Goal: Use online tool/utility: Utilize a website feature to perform a specific function

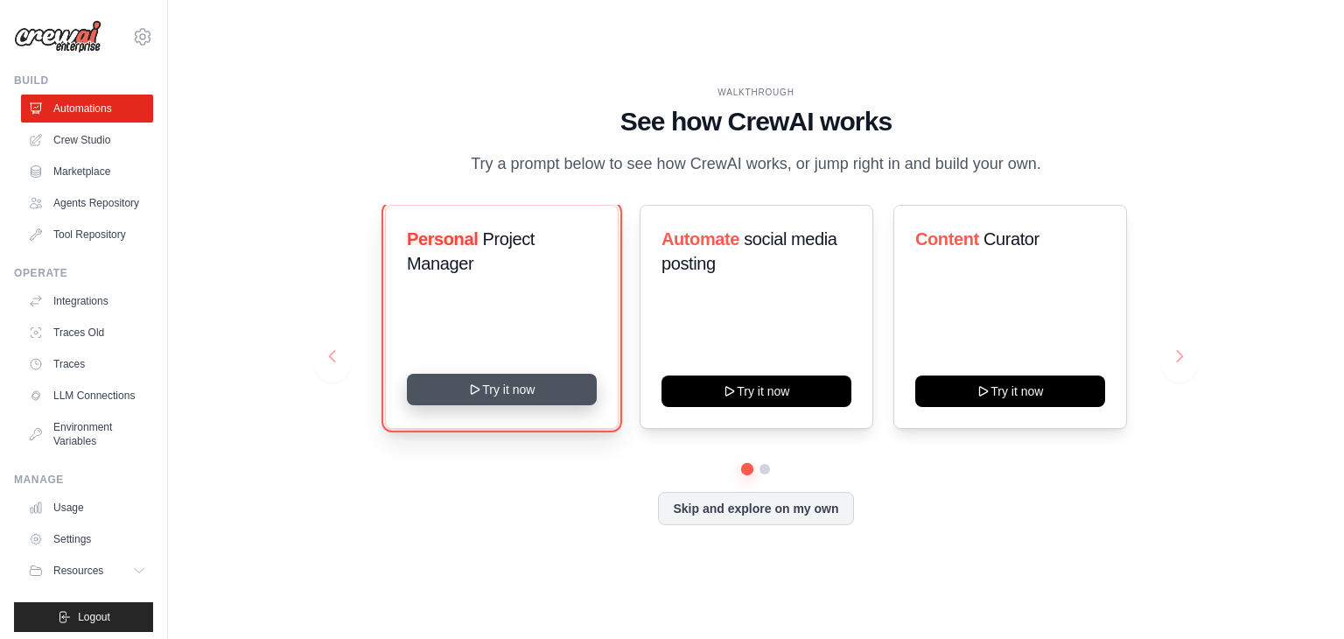
click at [492, 393] on button "Try it now" at bounding box center [502, 389] width 190 height 31
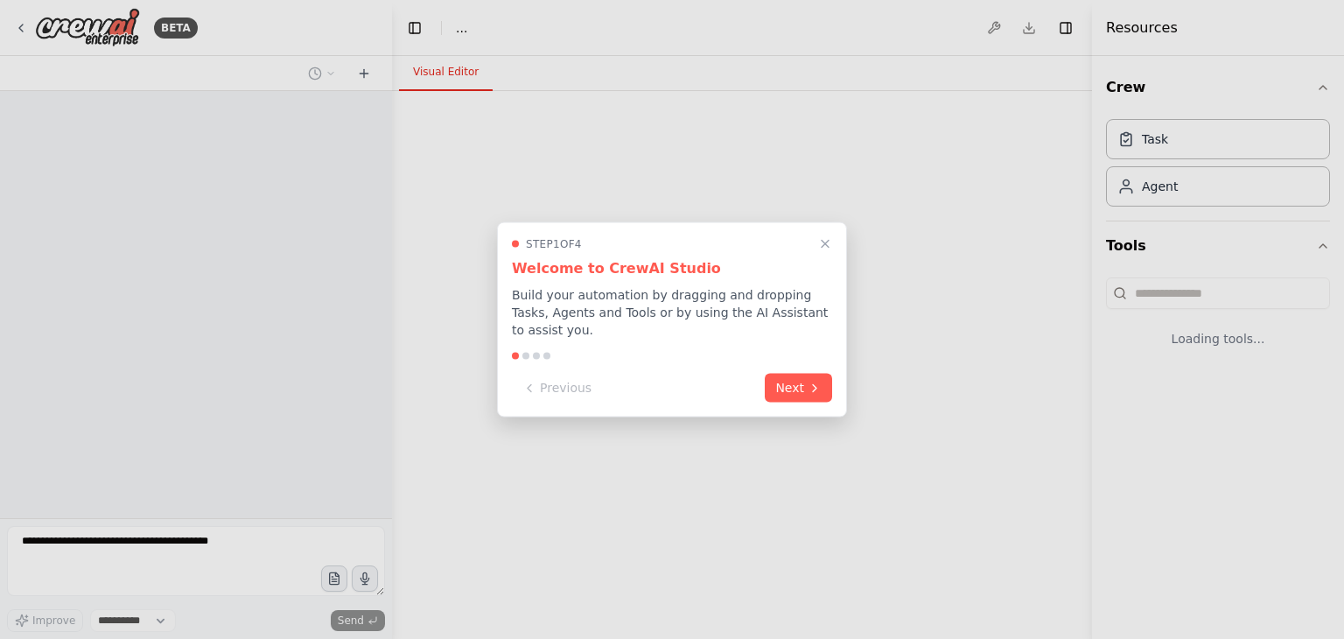
select select "****"
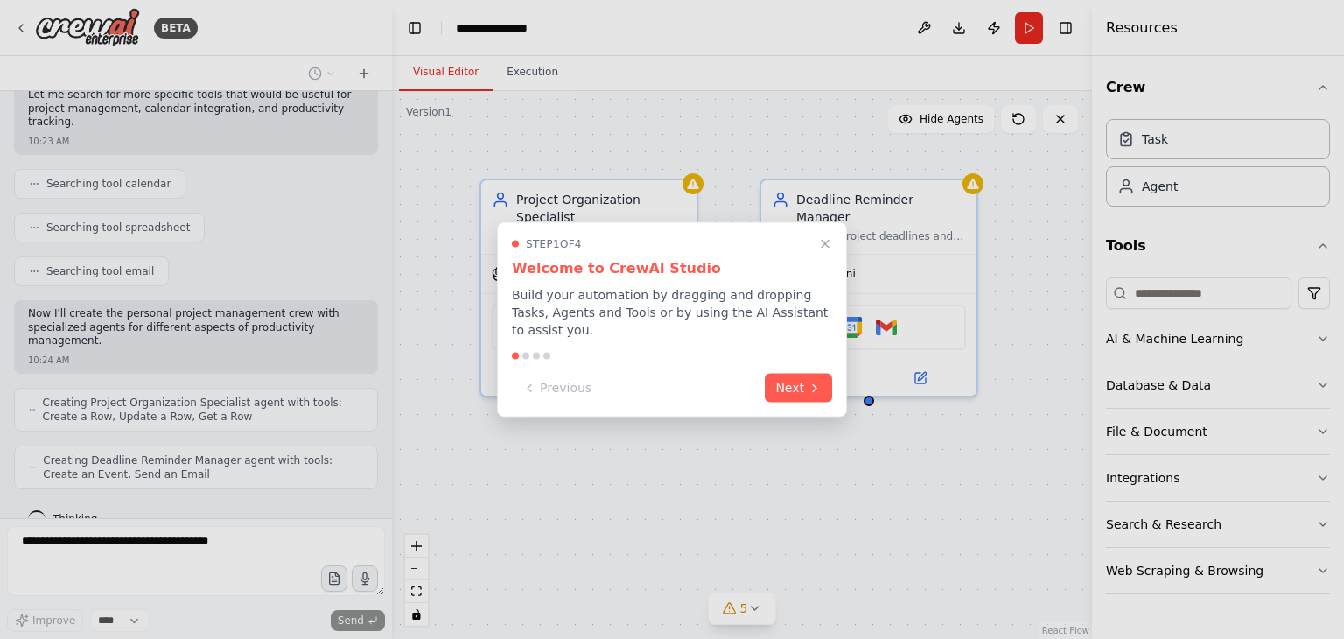
scroll to position [344, 0]
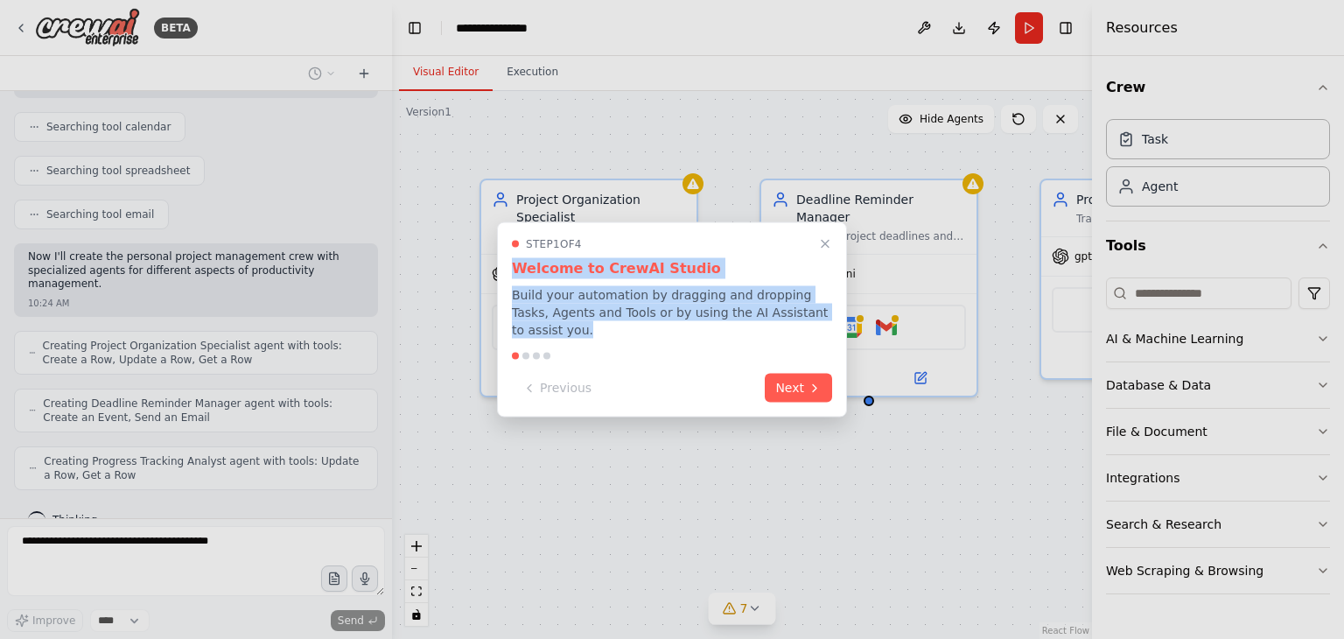
drag, startPoint x: 662, startPoint y: 235, endPoint x: 643, endPoint y: 371, distance: 136.9
click at [643, 371] on div "Step 1 of 4 Welcome to CrewAI Studio Build your automation by dragging and drop…" at bounding box center [672, 319] width 350 height 195
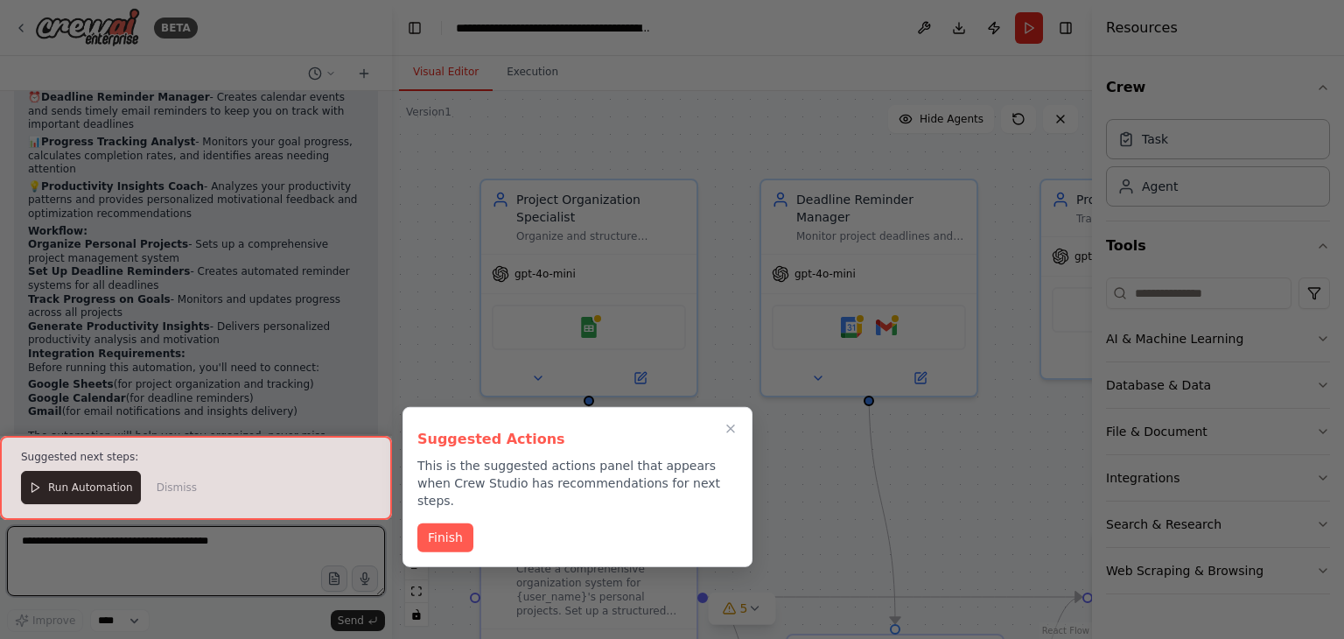
scroll to position [1361, 0]
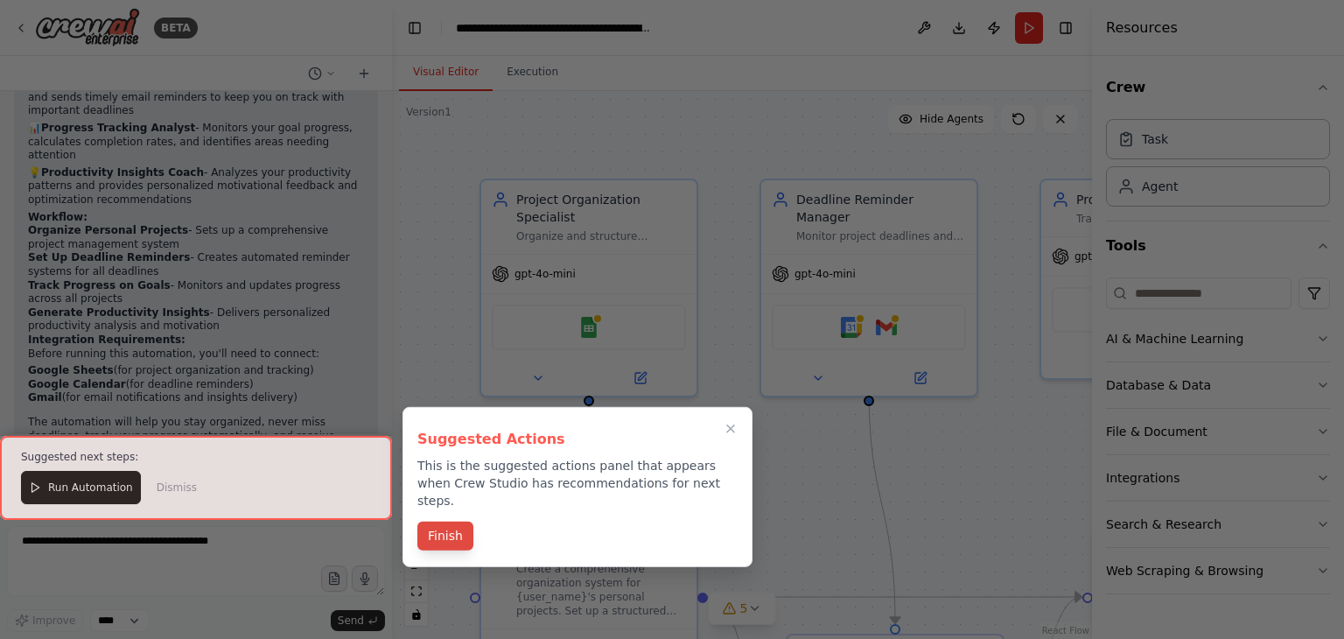
click at [444, 521] on button "Finish" at bounding box center [445, 535] width 56 height 29
